Goal: Book appointment/travel/reservation

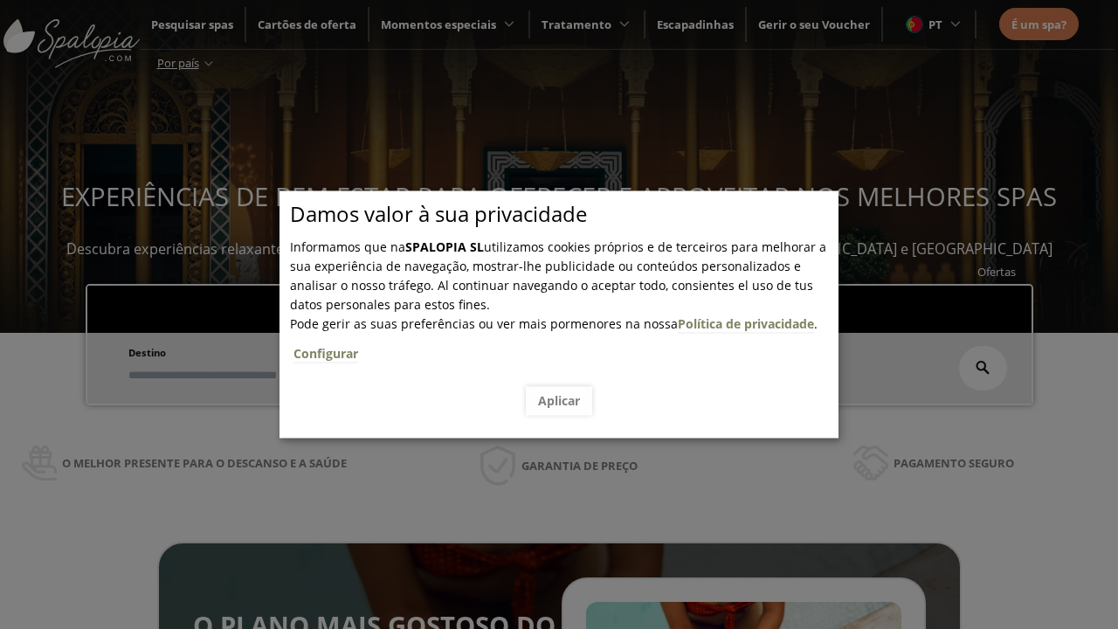
scroll to position [297, 0]
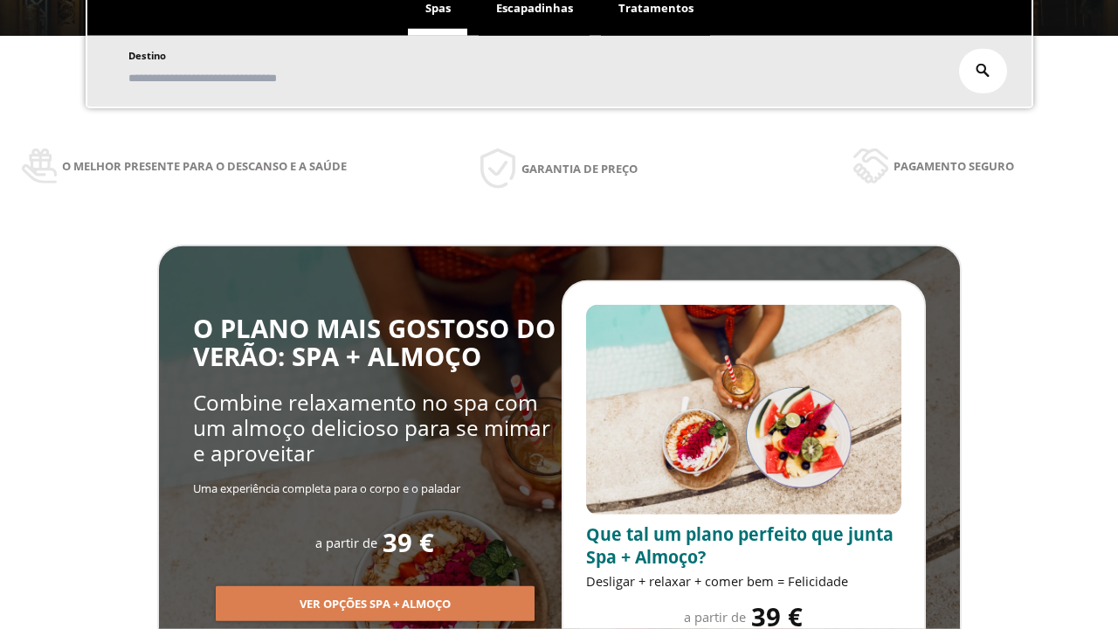
click at [535, 9] on span "Escapadinhas" at bounding box center [534, 8] width 77 height 16
click at [0, 0] on input "text" at bounding box center [0, 0] width 0 height 0
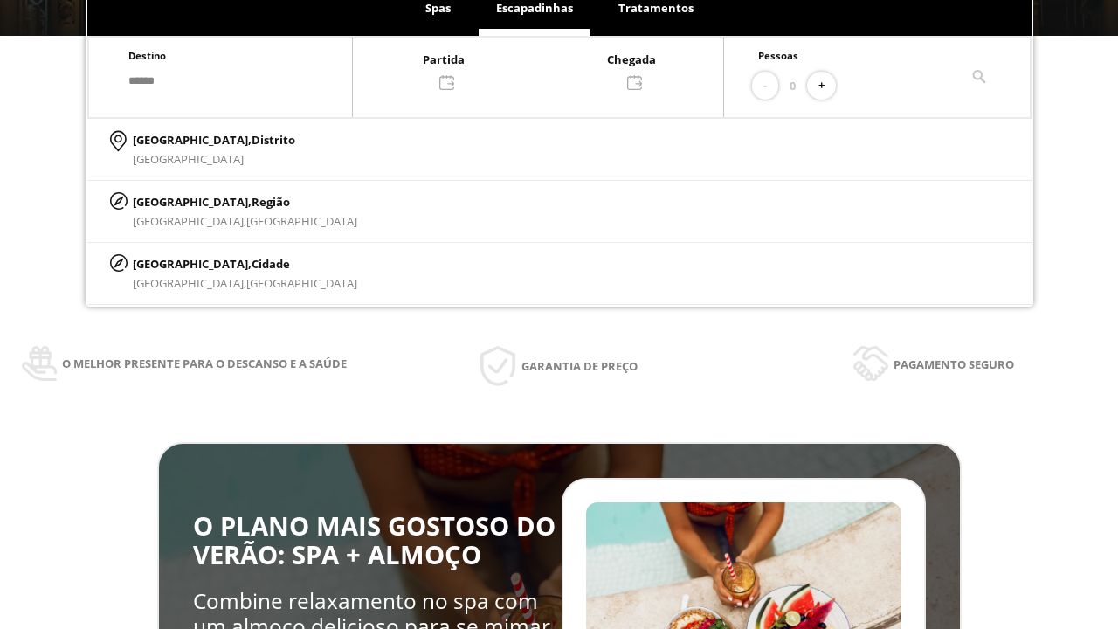
type input "******"
click at [175, 263] on p "[GEOGRAPHIC_DATA], Cidade" at bounding box center [245, 263] width 224 height 19
click at [555, 69] on div at bounding box center [538, 70] width 370 height 42
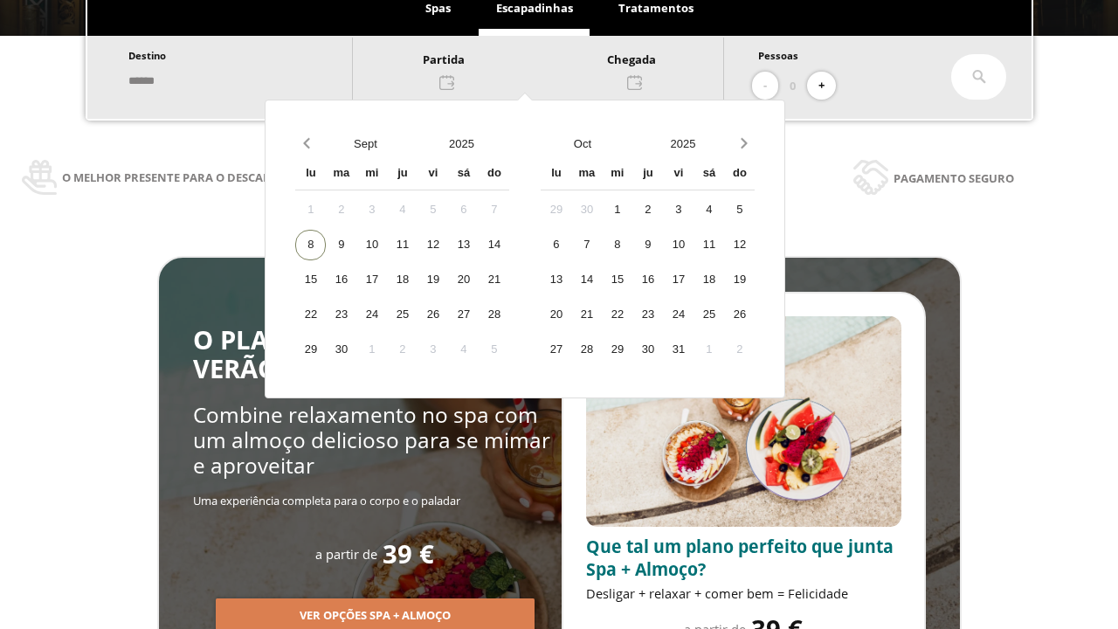
click at [387, 245] on div "10" at bounding box center [371, 245] width 31 height 31
click at [417, 245] on div "11" at bounding box center [402, 245] width 31 height 31
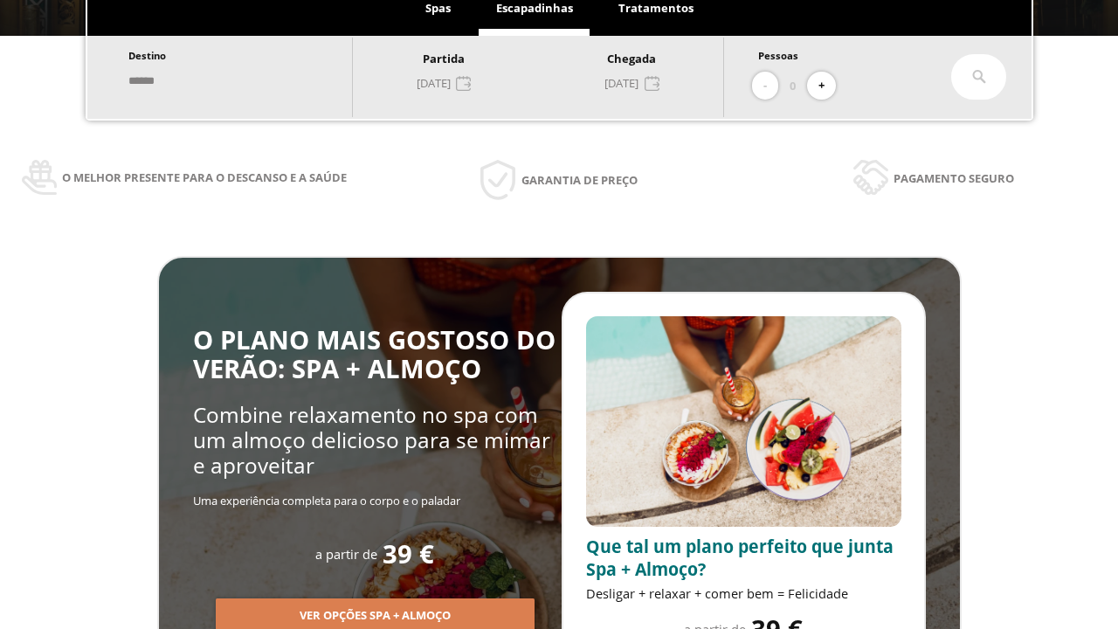
click at [827, 86] on button "+" at bounding box center [821, 86] width 29 height 29
